Goal: Information Seeking & Learning: Learn about a topic

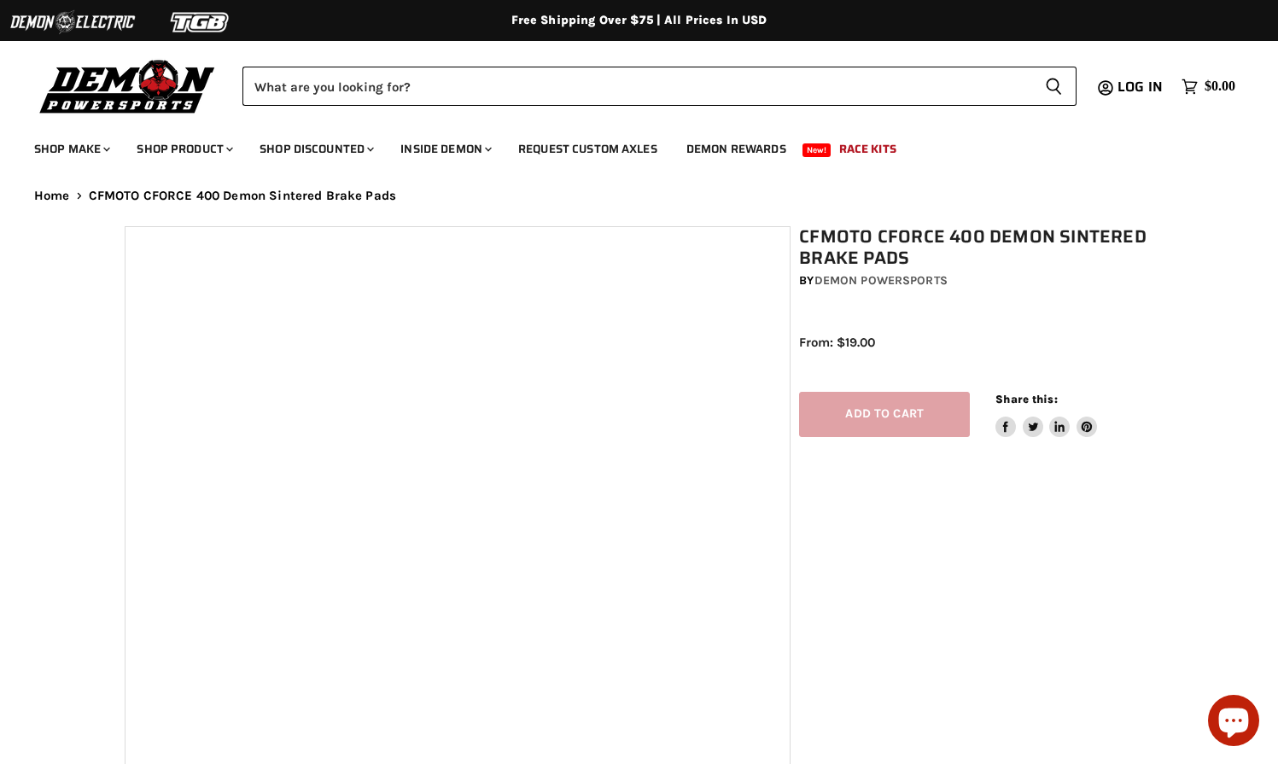
select select "******"
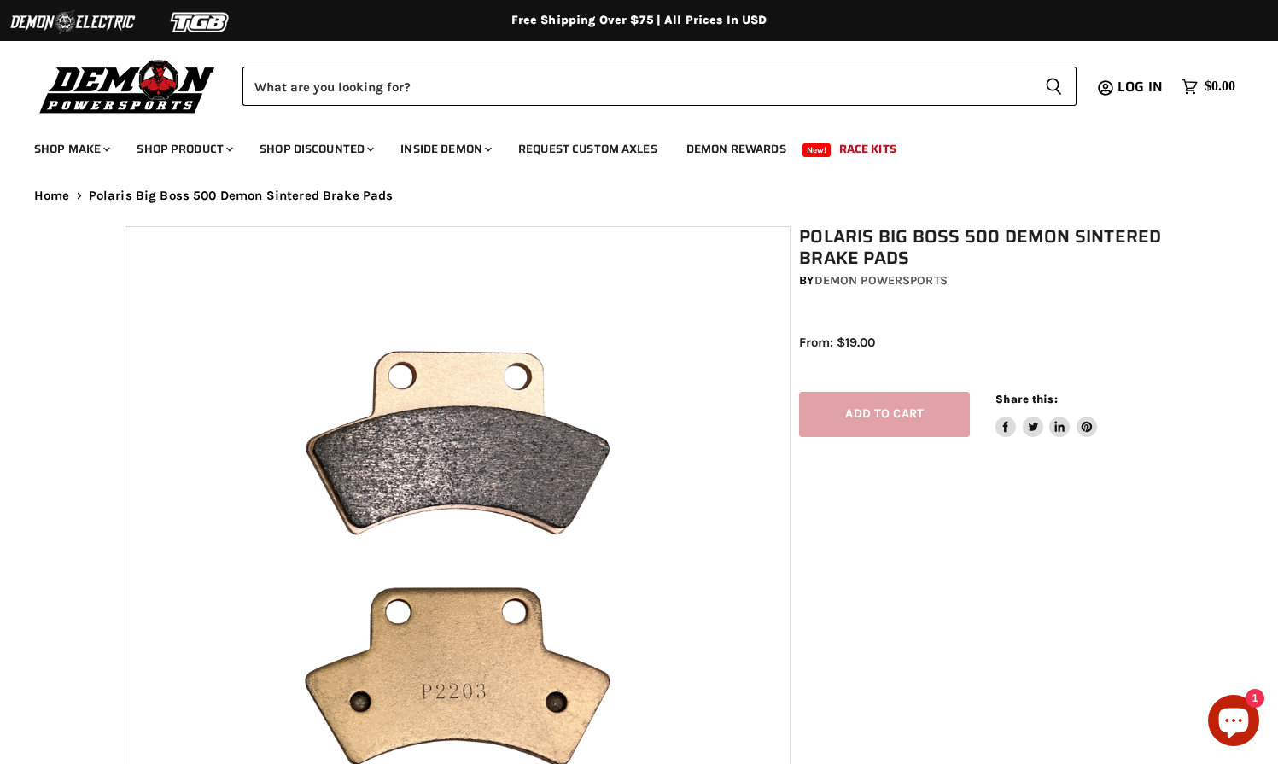
select select "******"
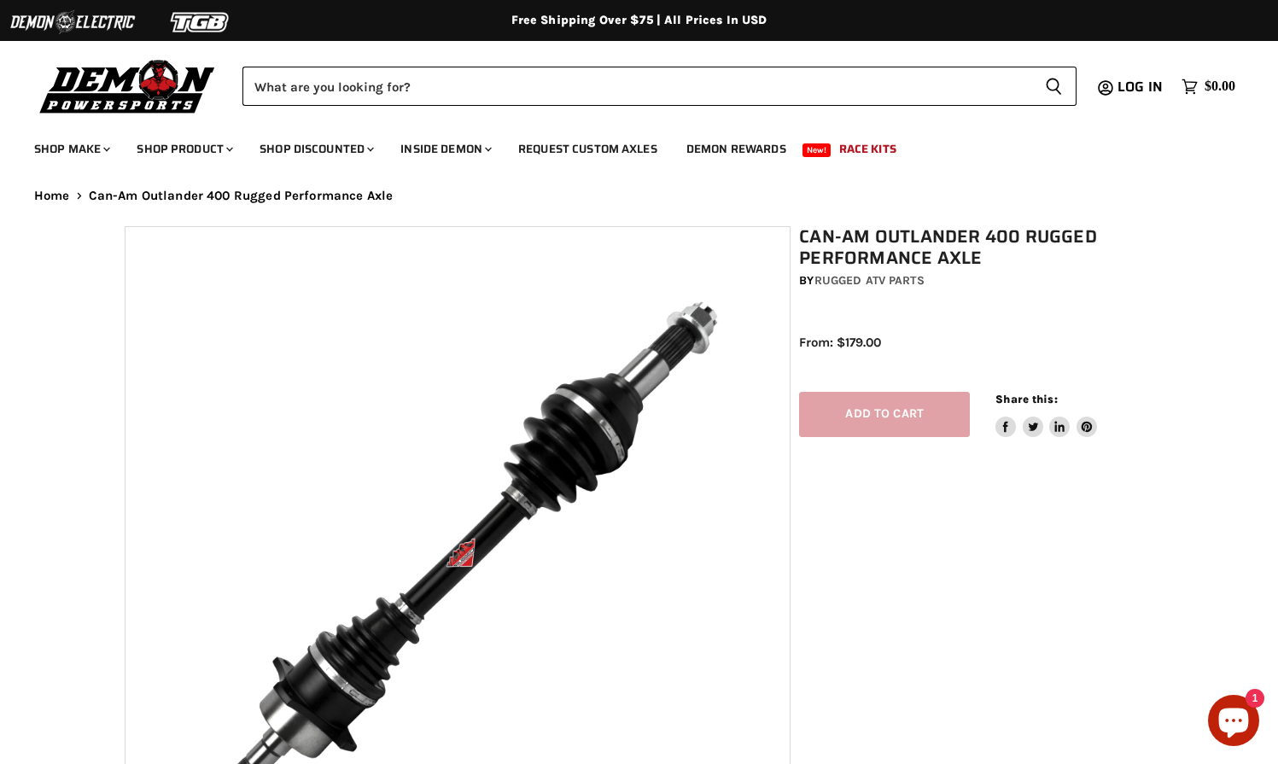
select select "******"
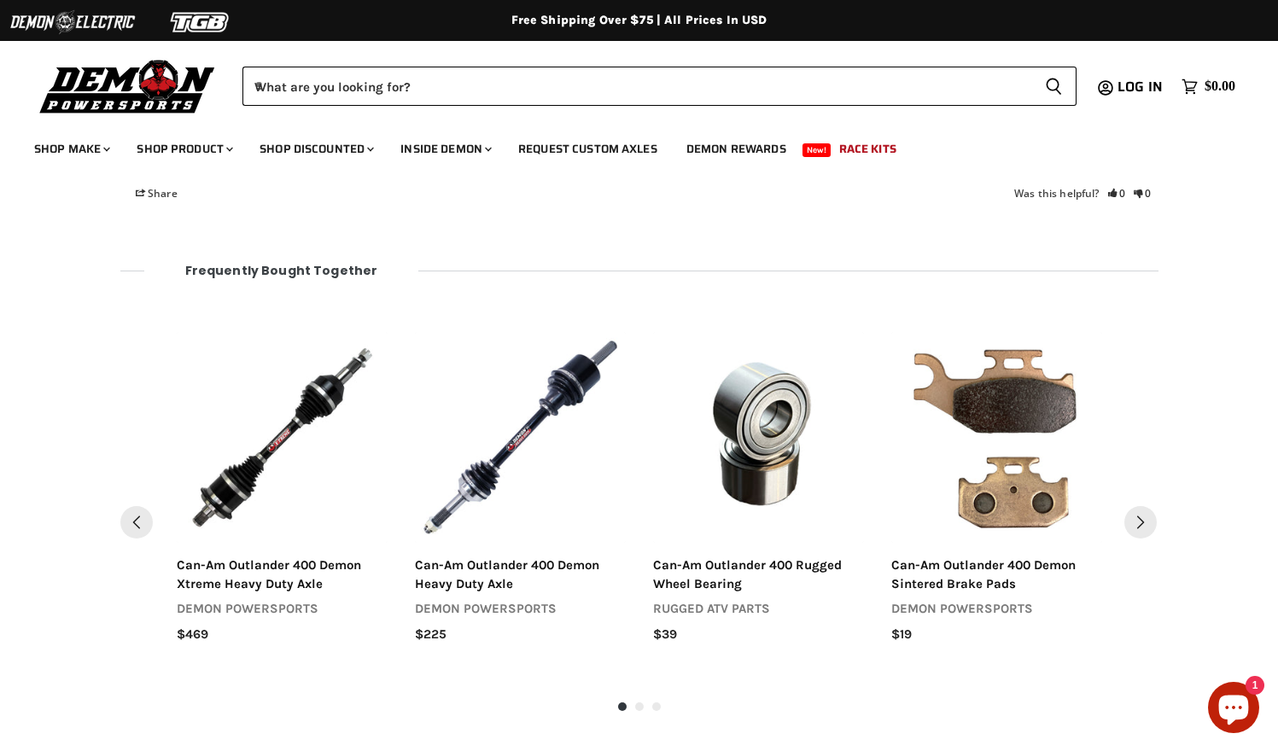
scroll to position [1917, 0]
